Goal: Task Accomplishment & Management: Use online tool/utility

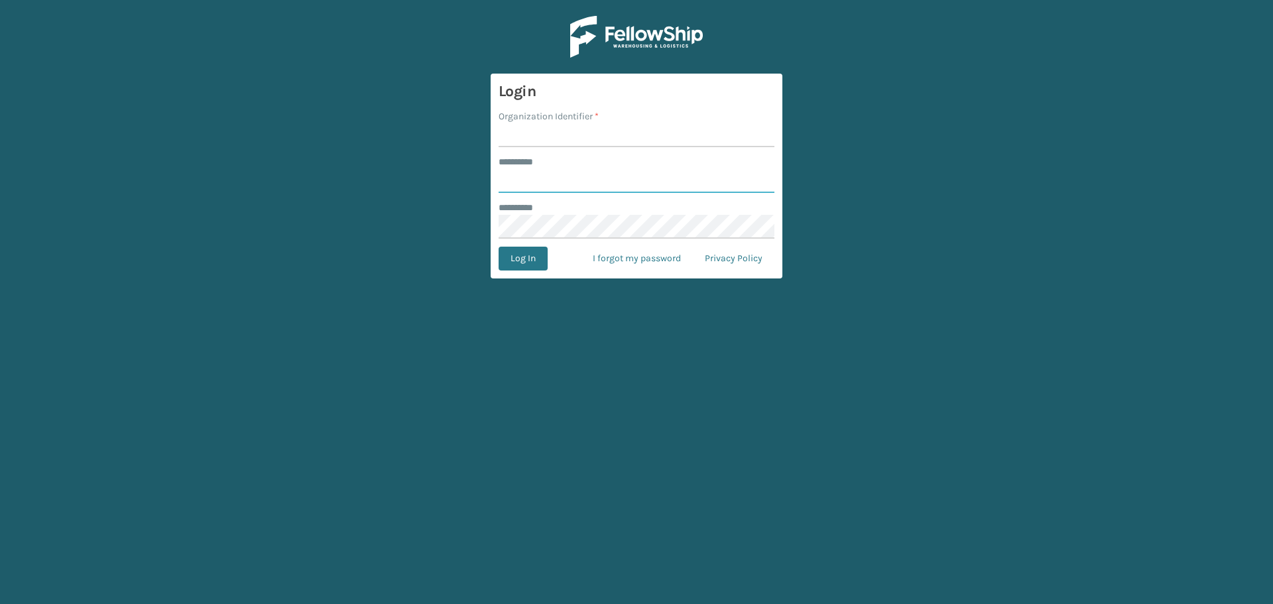
type input "*******"
click at [557, 127] on input "Organization Identifier *" at bounding box center [636, 135] width 276 height 24
type input "[GEOGRAPHIC_DATA]"
click at [532, 262] on button "Log In" at bounding box center [522, 259] width 49 height 24
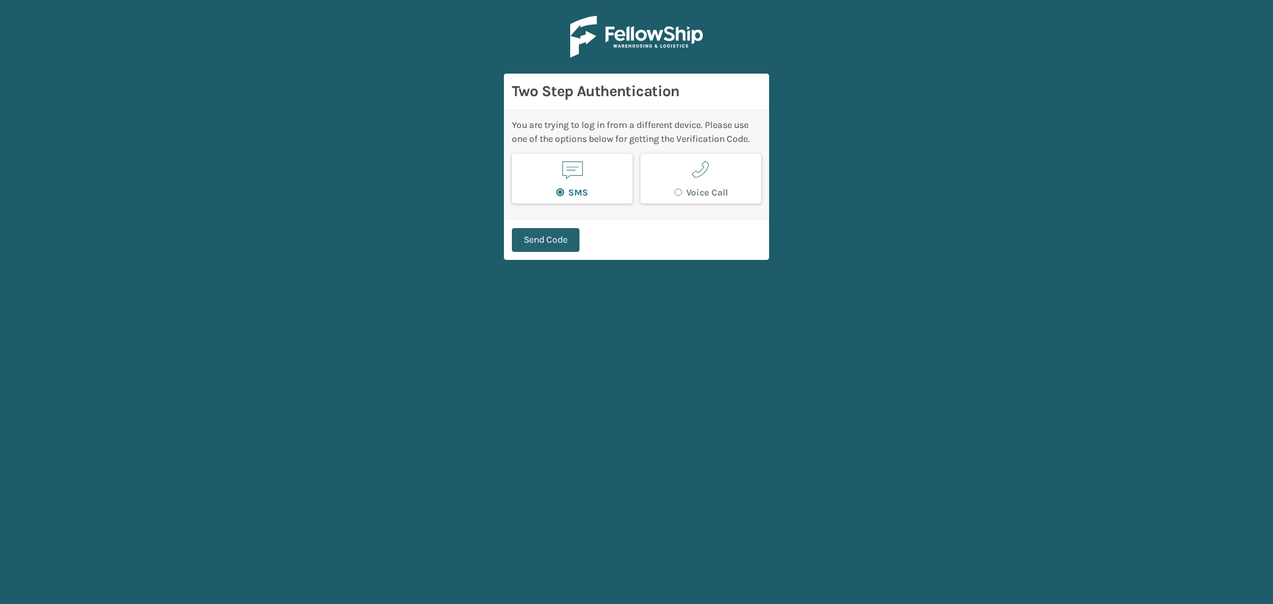
click at [558, 239] on button "Send Code" at bounding box center [546, 240] width 68 height 24
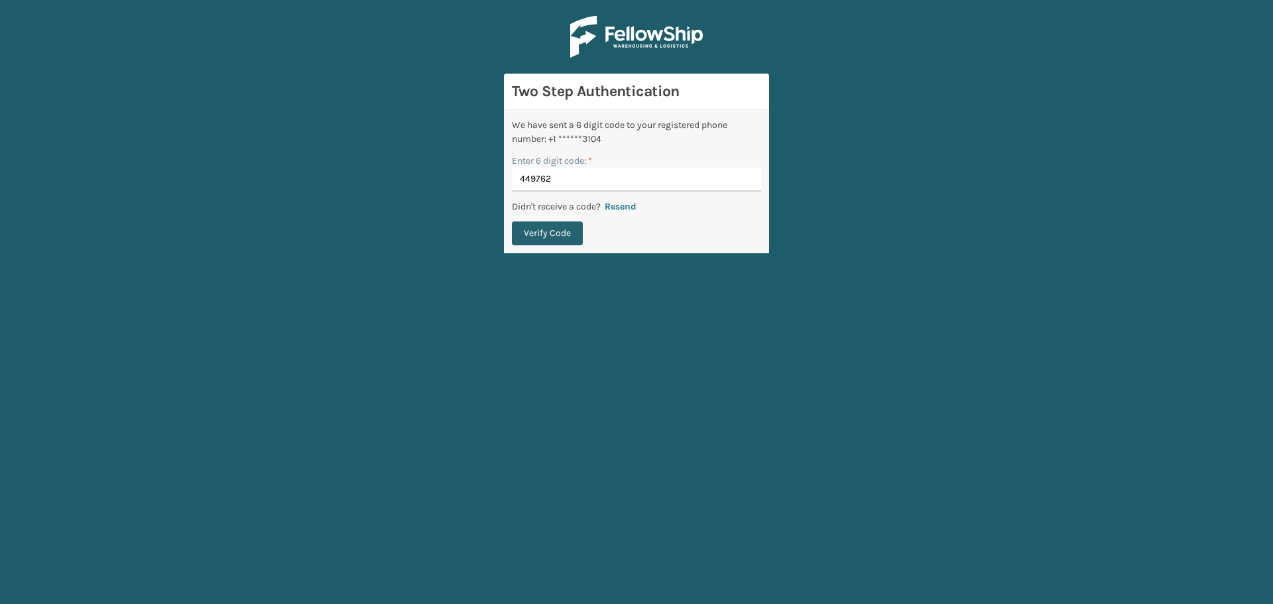
type input "449762"
click at [547, 235] on button "Verify Code" at bounding box center [547, 233] width 71 height 24
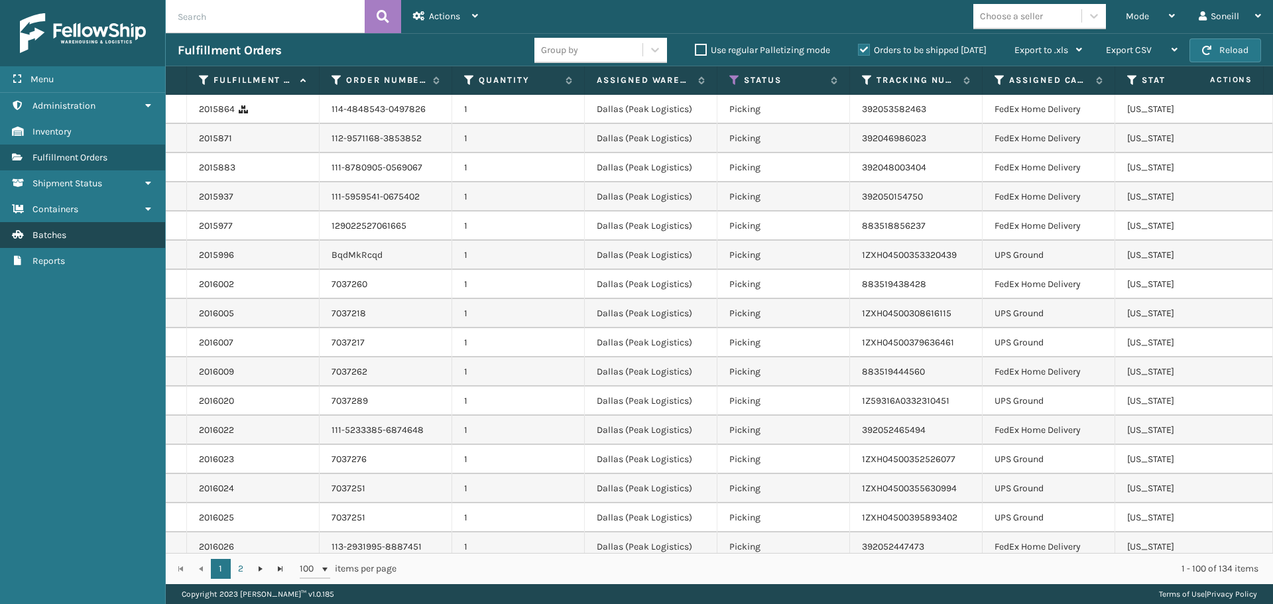
click at [86, 223] on link "Batches" at bounding box center [82, 235] width 165 height 26
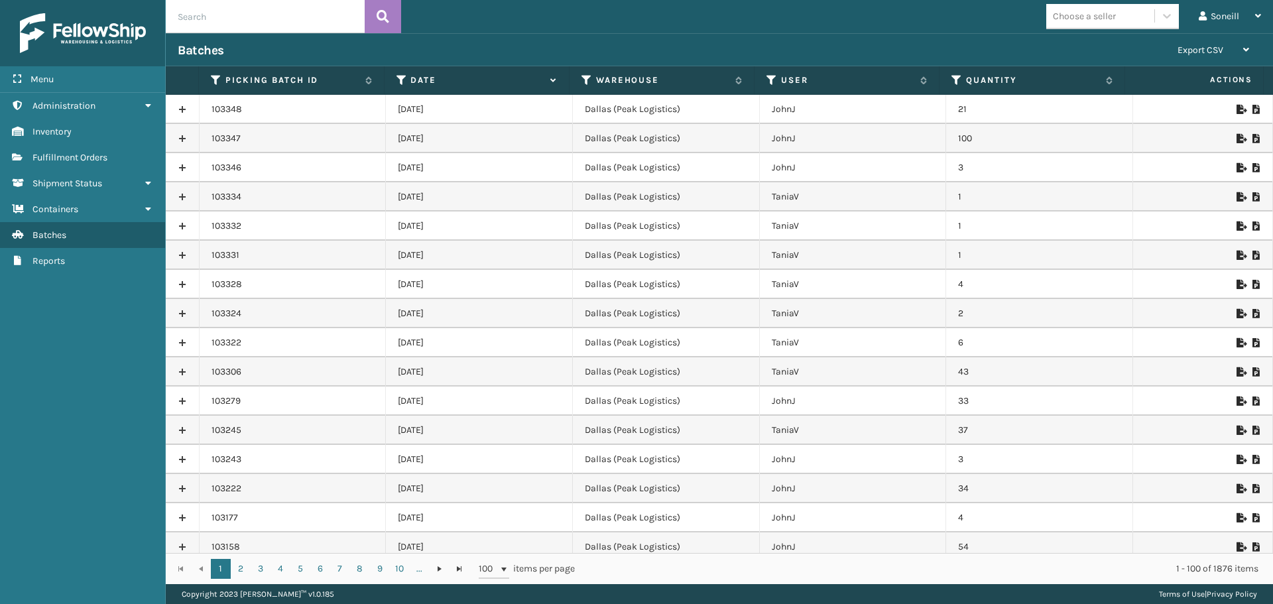
drag, startPoint x: 431, startPoint y: 108, endPoint x: 444, endPoint y: 166, distance: 59.7
click at [544, 182] on td "[DATE]" at bounding box center [479, 196] width 187 height 29
